Goal: Book appointment/travel/reservation

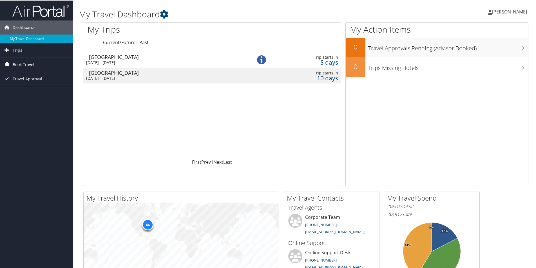
click at [25, 64] on span "Book Travel" at bounding box center [24, 64] width 22 height 14
click at [29, 72] on link "Agent Booking Request" at bounding box center [36, 75] width 73 height 8
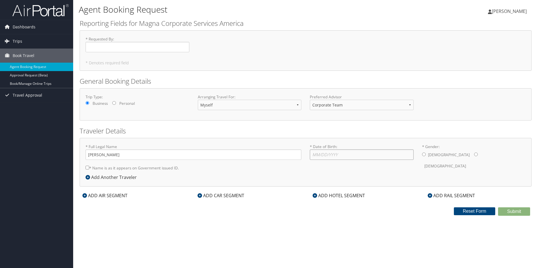
click at [318, 153] on input "* Date of Birth: Invalid Date" at bounding box center [362, 155] width 104 height 10
type input "10/15/1980"
click at [474, 154] on input "* Gender: Male Female" at bounding box center [476, 155] width 4 height 4
radio input "true"
click at [86, 167] on input "* Name is as it appears on Government issued ID." at bounding box center [88, 168] width 4 height 4
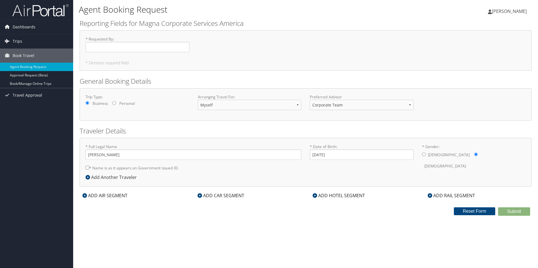
checkbox input "true"
click at [116, 195] on div "ADD AIR SEGMENT" at bounding box center [105, 195] width 51 height 7
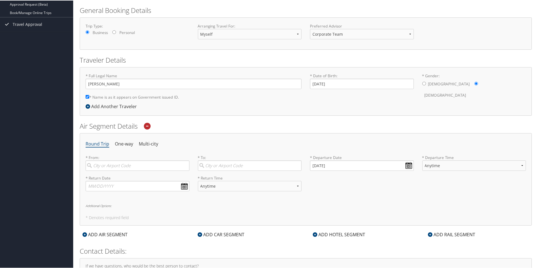
scroll to position [84, 0]
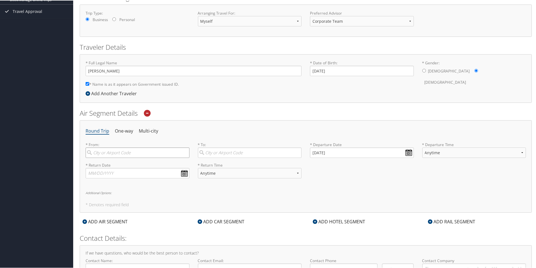
click at [104, 153] on input "search" at bounding box center [138, 152] width 104 height 10
click at [107, 163] on div "Detroit (DTW MI)" at bounding box center [138, 163] width 96 height 7
click at [107, 158] on input "dtw" at bounding box center [138, 152] width 104 height 10
type input "Detroit (DTW MI)"
click at [214, 154] on input "search" at bounding box center [250, 152] width 104 height 10
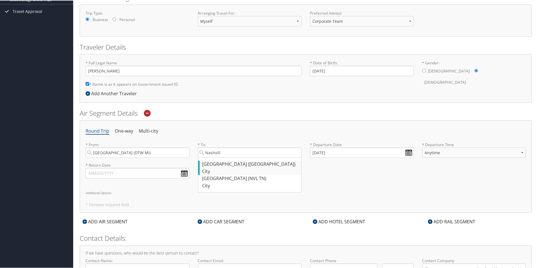
click at [215, 164] on div "Nashville (BNA TN)" at bounding box center [250, 163] width 96 height 7
click at [215, 158] on input "Nashvill" at bounding box center [250, 152] width 104 height 10
type input "Nashville (BNA TN)"
click at [407, 151] on input "08/29/2025" at bounding box center [362, 152] width 104 height 10
click at [322, 149] on input "08/29/0202" at bounding box center [362, 152] width 104 height 10
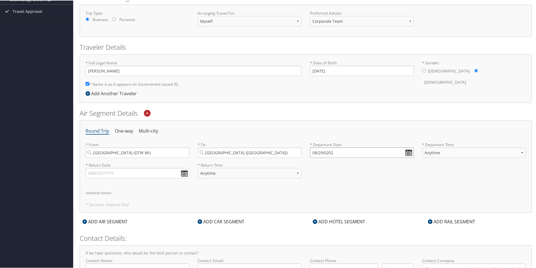
click at [316, 151] on input "08/29/0202" at bounding box center [362, 152] width 104 height 10
click at [343, 151] on input "Invalid date" at bounding box center [362, 152] width 104 height 10
click at [330, 151] on input "Invalid date" at bounding box center [362, 152] width 104 height 10
click at [405, 151] on input "Invalid date" at bounding box center [362, 152] width 104 height 10
click at [407, 153] on input "Invalid date" at bounding box center [362, 152] width 104 height 10
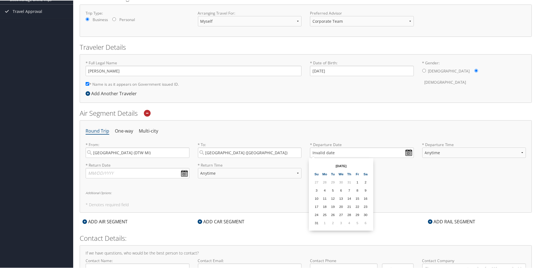
click at [338, 165] on th "Aug 2025" at bounding box center [341, 166] width 40 height 8
click at [359, 223] on td "5" at bounding box center [357, 223] width 8 height 8
click at [406, 150] on input "09/05/2025" at bounding box center [362, 152] width 104 height 10
click at [321, 150] on input "09/05/2025" at bounding box center [362, 152] width 104 height 10
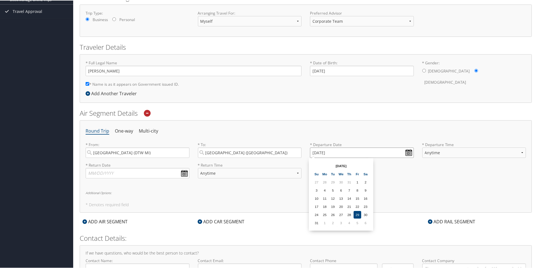
click at [322, 150] on input "09/05/2025" at bounding box center [362, 152] width 104 height 10
click at [330, 152] on input "Invalid date" at bounding box center [362, 152] width 104 height 10
click at [332, 152] on input "Invalid date" at bounding box center [362, 152] width 104 height 10
click at [342, 163] on th "Aug 2025" at bounding box center [341, 166] width 40 height 8
click at [399, 151] on input "Invalid date" at bounding box center [362, 152] width 104 height 10
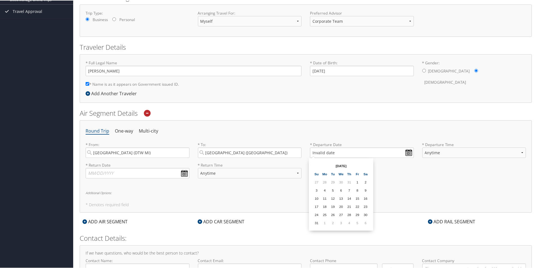
click at [334, 166] on th "Aug 2025" at bounding box center [341, 166] width 40 height 8
click at [365, 222] on td "6" at bounding box center [365, 223] width 8 height 8
click at [322, 150] on input "09/06/2025" at bounding box center [362, 152] width 104 height 10
type input "Invalid date"
click at [349, 160] on div "* Departure Date Invalid date Dates must be valid" at bounding box center [361, 151] width 112 height 21
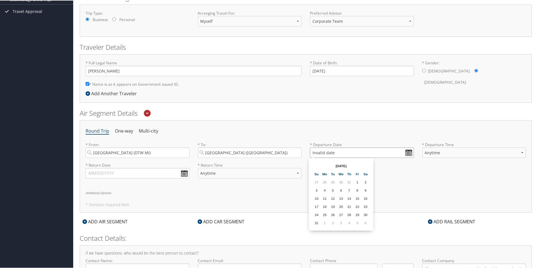
click at [407, 151] on input "Invalid date" at bounding box center [362, 152] width 104 height 10
click at [408, 150] on input "Invalid date" at bounding box center [362, 152] width 104 height 10
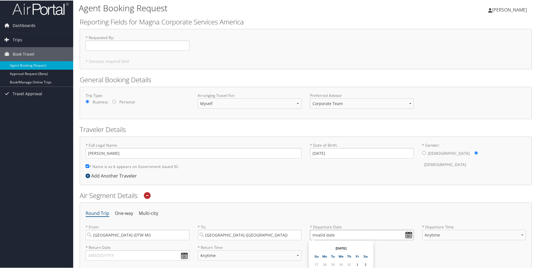
scroll to position [0, 0]
